Goal: Task Accomplishment & Management: Manage account settings

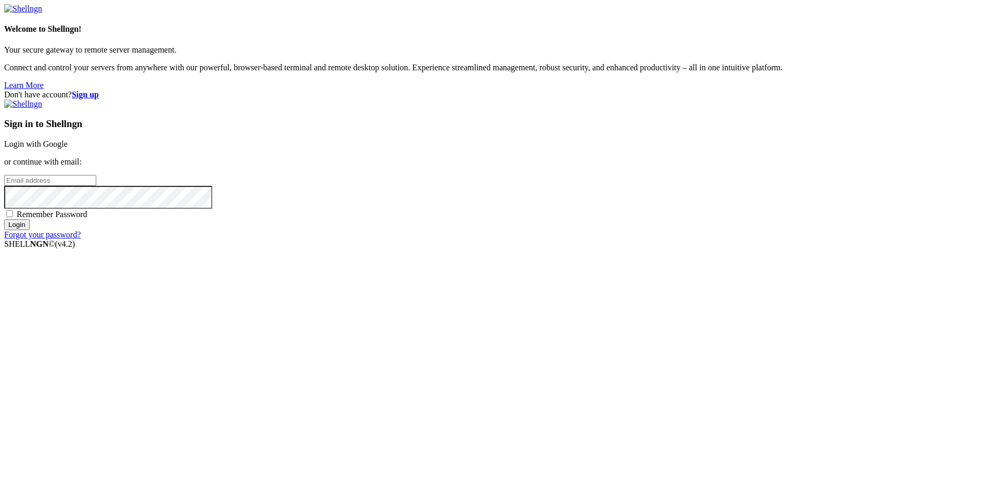
click at [96, 186] on input "email" at bounding box center [50, 180] width 92 height 11
type input "[EMAIL_ADDRESS][DOMAIN_NAME]"
click at [4, 219] on input "Login" at bounding box center [17, 224] width 26 height 11
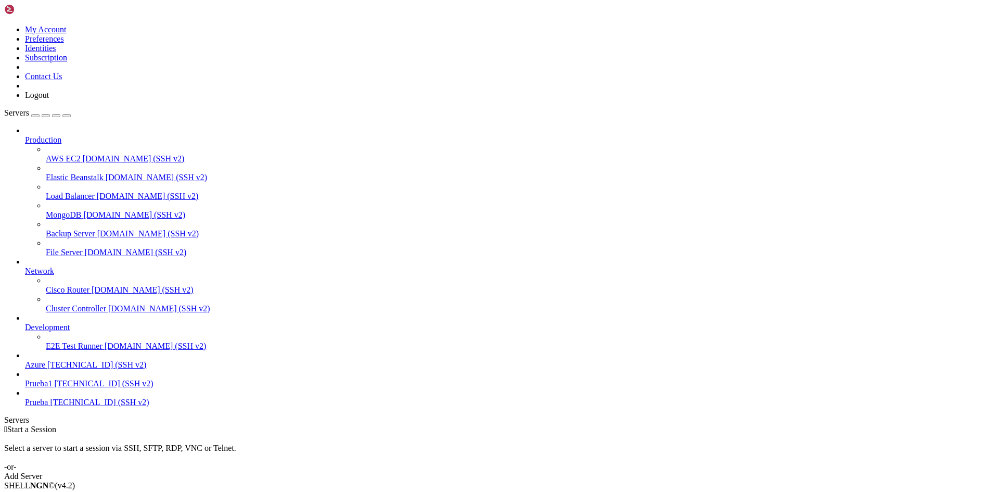
click at [571, 472] on div "Add Server" at bounding box center [499, 476] width 991 height 9
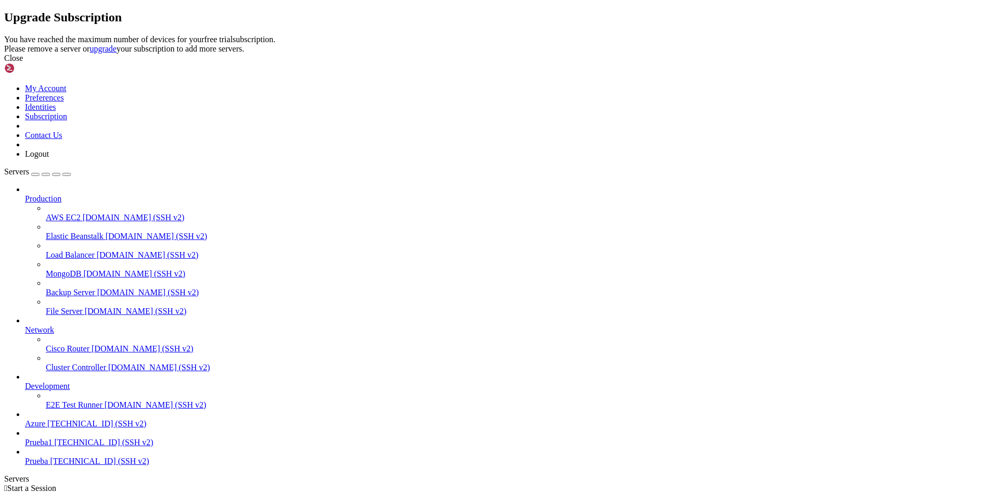
click at [622, 63] on div "Close" at bounding box center [499, 58] width 991 height 9
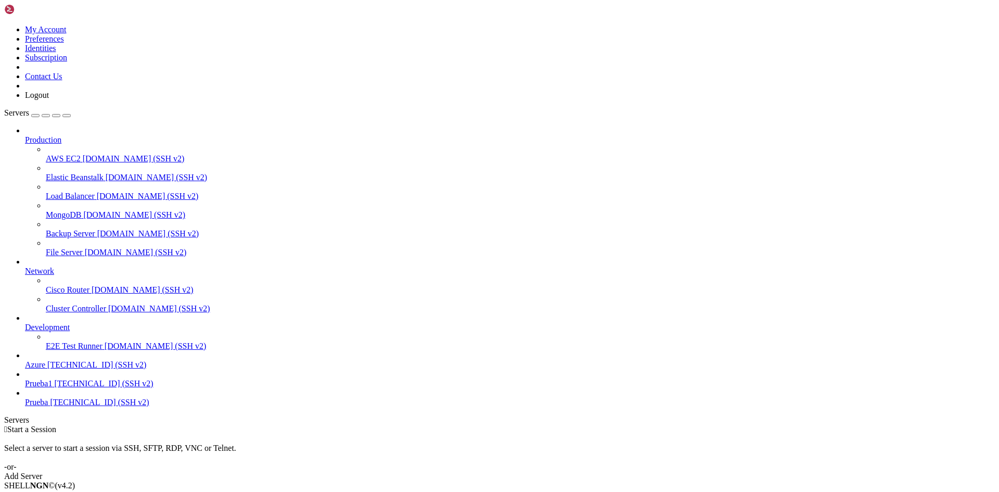
click at [52, 370] on link "Azure 68.220.176.27 (SSH v2)" at bounding box center [510, 364] width 970 height 9
click at [83, 388] on link "Prueba1 145.132.97.123 (SSH v2)" at bounding box center [510, 383] width 970 height 9
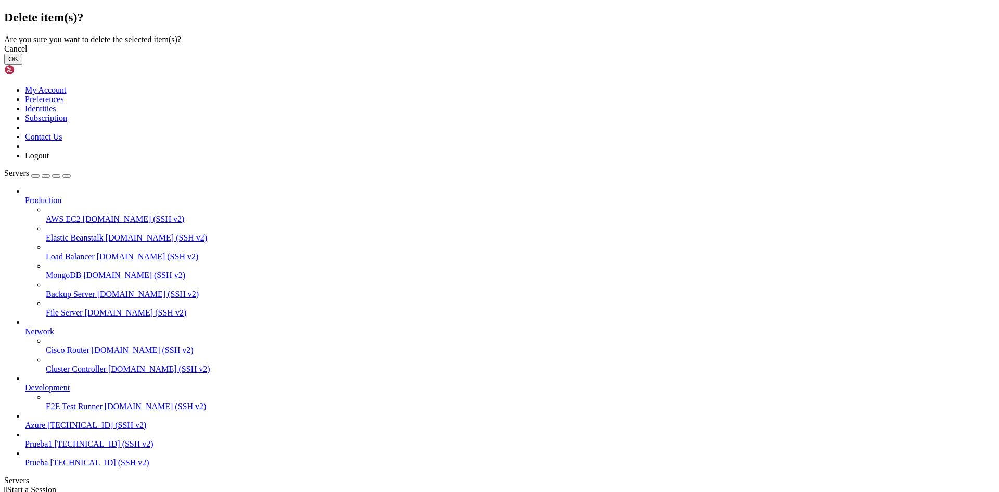
click at [22, 65] on button "OK" at bounding box center [13, 59] width 18 height 11
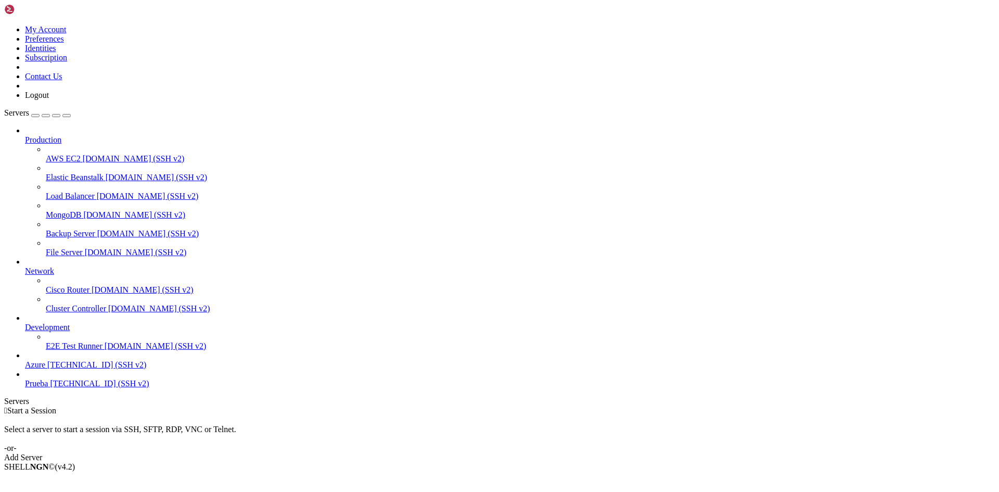
click at [554, 453] on link "Add Server" at bounding box center [499, 457] width 991 height 9
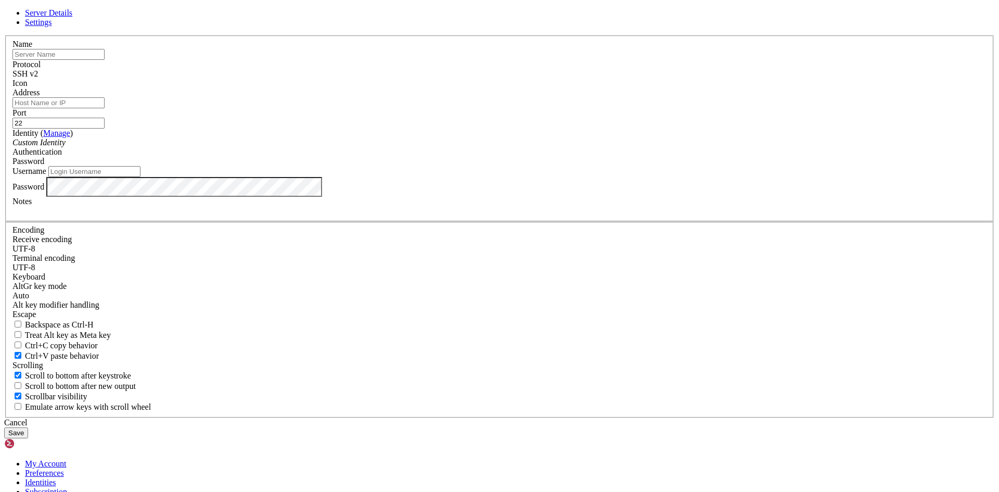
click at [105, 60] on input "text" at bounding box center [58, 54] width 92 height 11
type input "m"
type input "MaquinaVirtual"
click at [141, 177] on input "Username" at bounding box center [94, 171] width 92 height 11
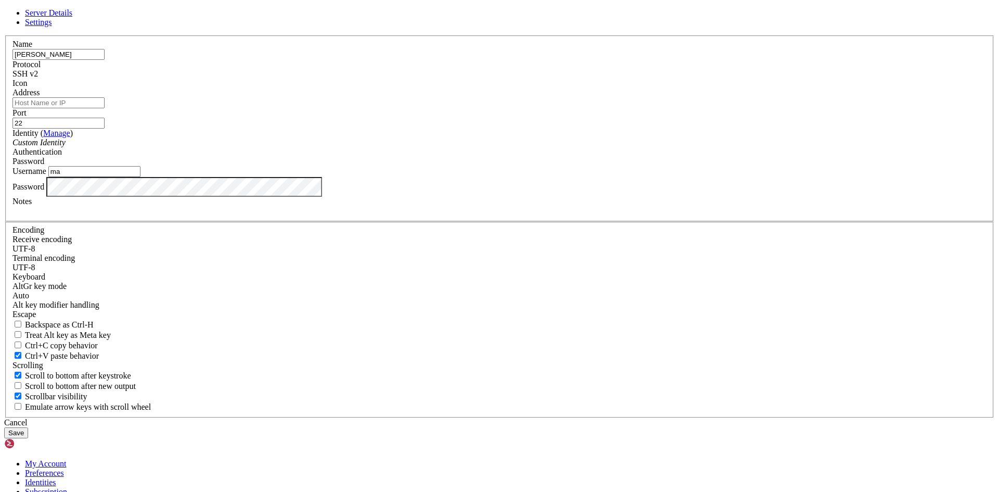
type input "m"
type input "MaquinaVirtual"
click at [4, 427] on button "Save" at bounding box center [16, 432] width 24 height 11
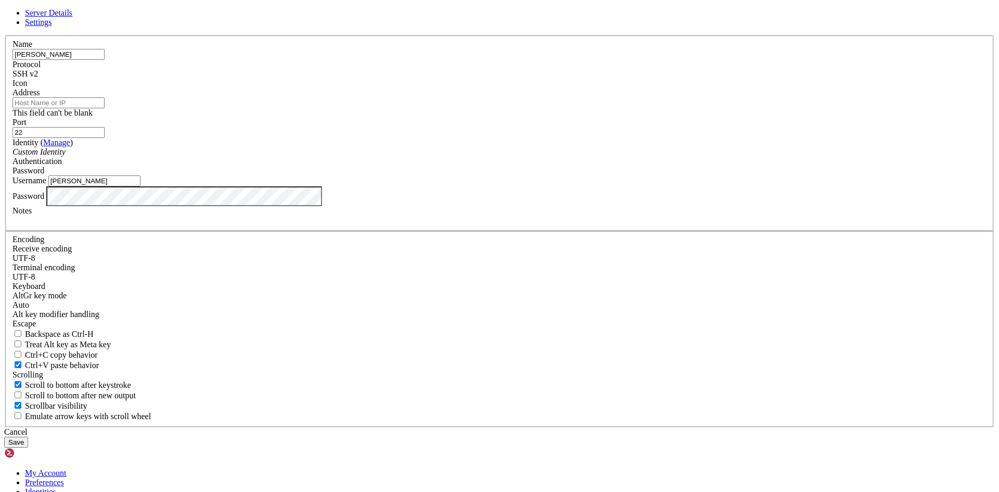
click at [105, 108] on input "Address" at bounding box center [58, 102] width 92 height 11
click at [437, 157] on div "Custom Identity" at bounding box center [499, 151] width 974 height 9
click at [105, 108] on input "Address" at bounding box center [58, 102] width 92 height 11
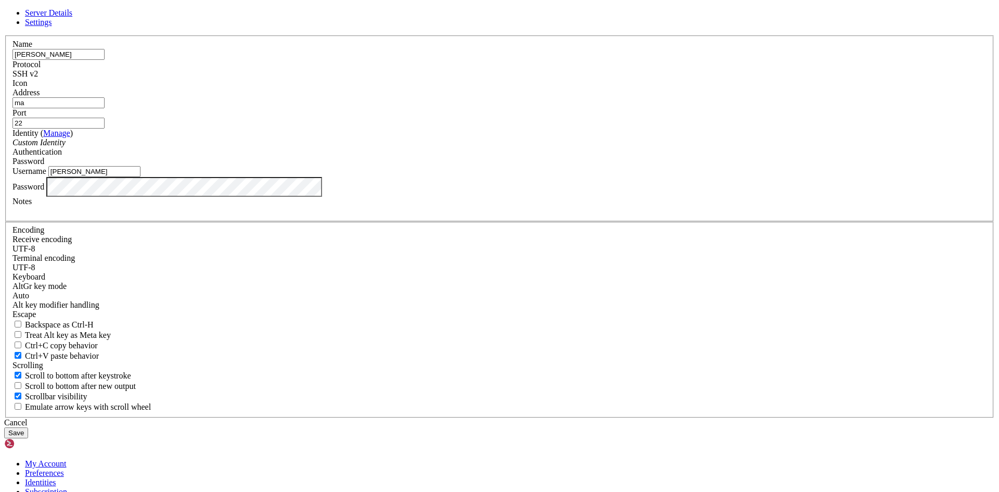
type input "m"
type input "MaquinaVirtual"
click at [28, 427] on button "Save" at bounding box center [16, 432] width 24 height 11
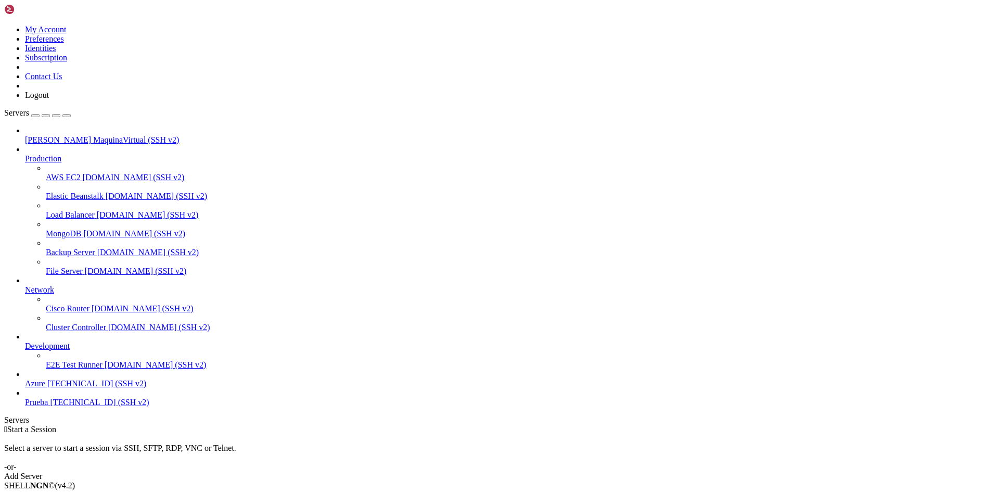
click at [90, 370] on link "E2E Test Runner demo.shellngn.com (SSH v2)" at bounding box center [520, 364] width 949 height 9
click at [93, 135] on span "MaquinaVirtual (SSH v2)" at bounding box center [136, 139] width 86 height 9
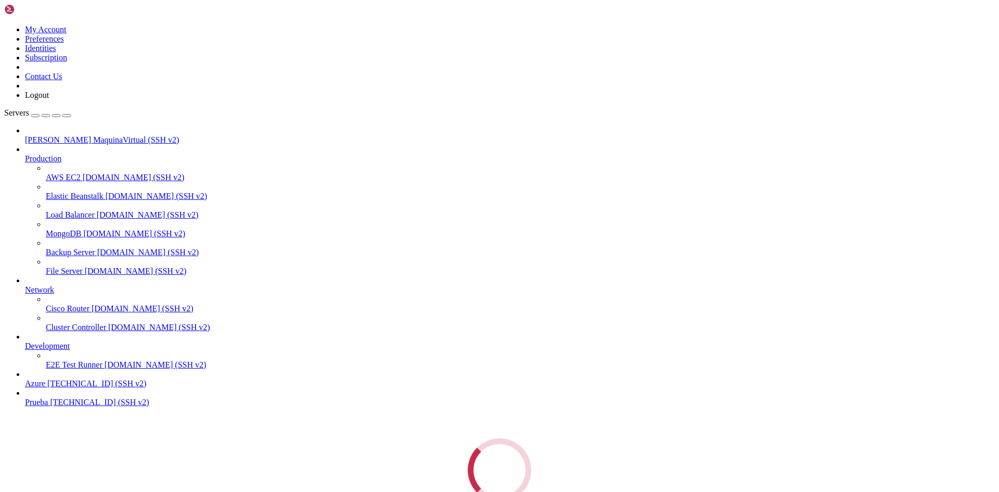
click at [77, 438] on div "Loading..." at bounding box center [499, 469] width 991 height 63
click at [207, 442] on div "" at bounding box center [510, 446] width 970 height 9
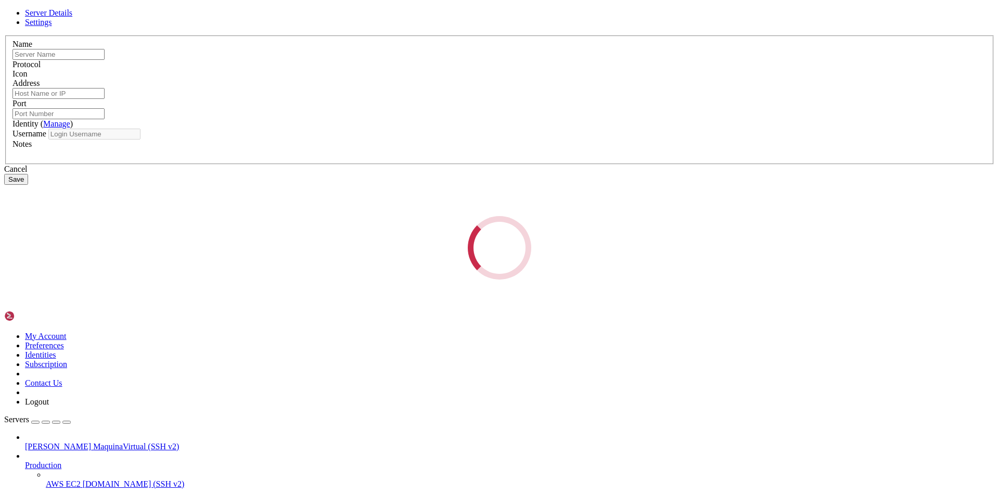
type input "MaquinaVirtual"
type input "22"
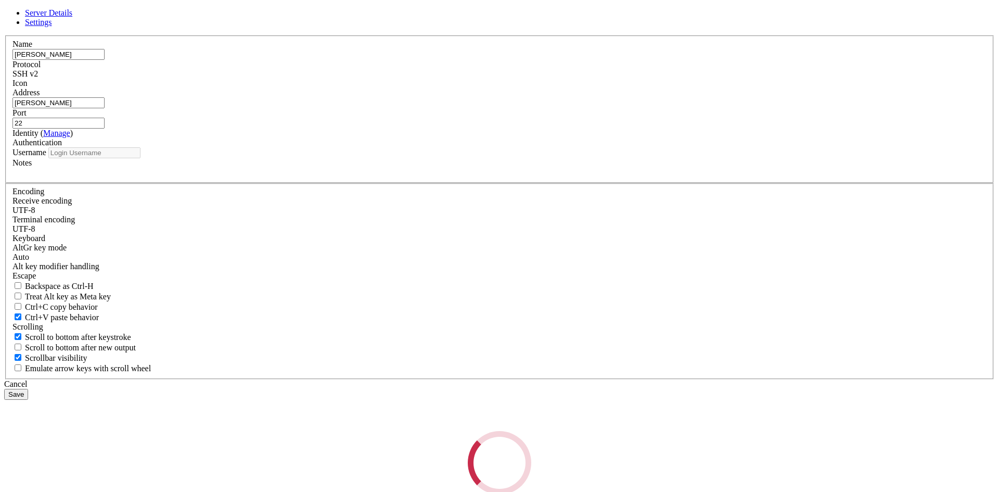
type input "MaquinaVirtual"
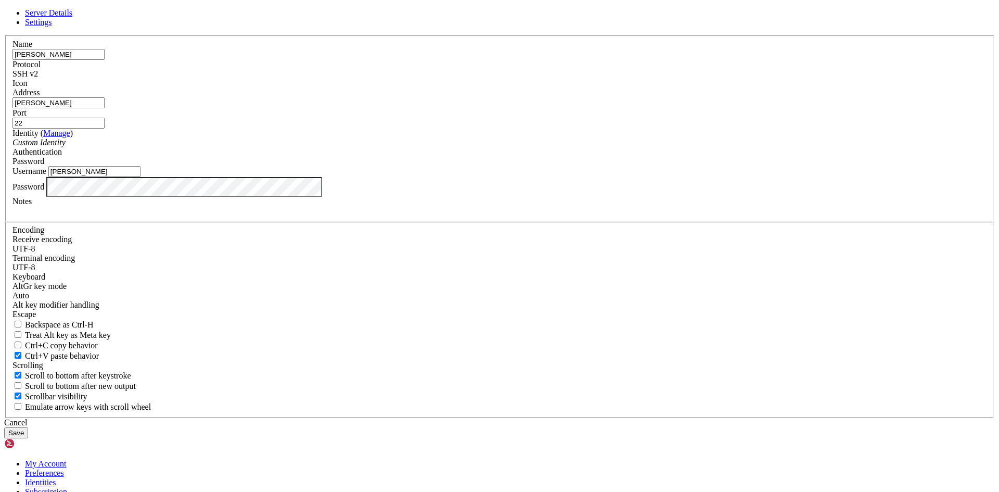
click at [4, 35] on icon at bounding box center [4, 35] width 0 height 0
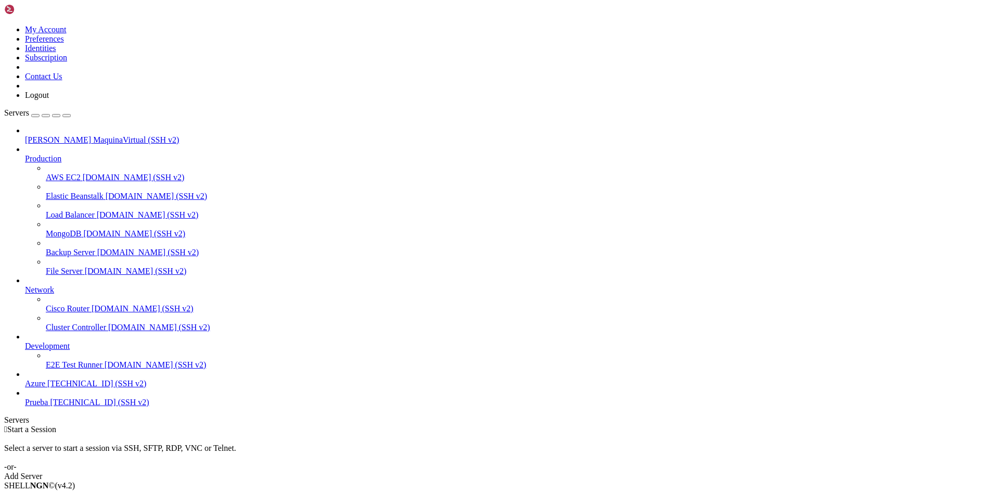
click at [92, 388] on link "Azure 68.220.176.27 (SSH v2)" at bounding box center [510, 383] width 970 height 9
